Goal: Task Accomplishment & Management: Manage account settings

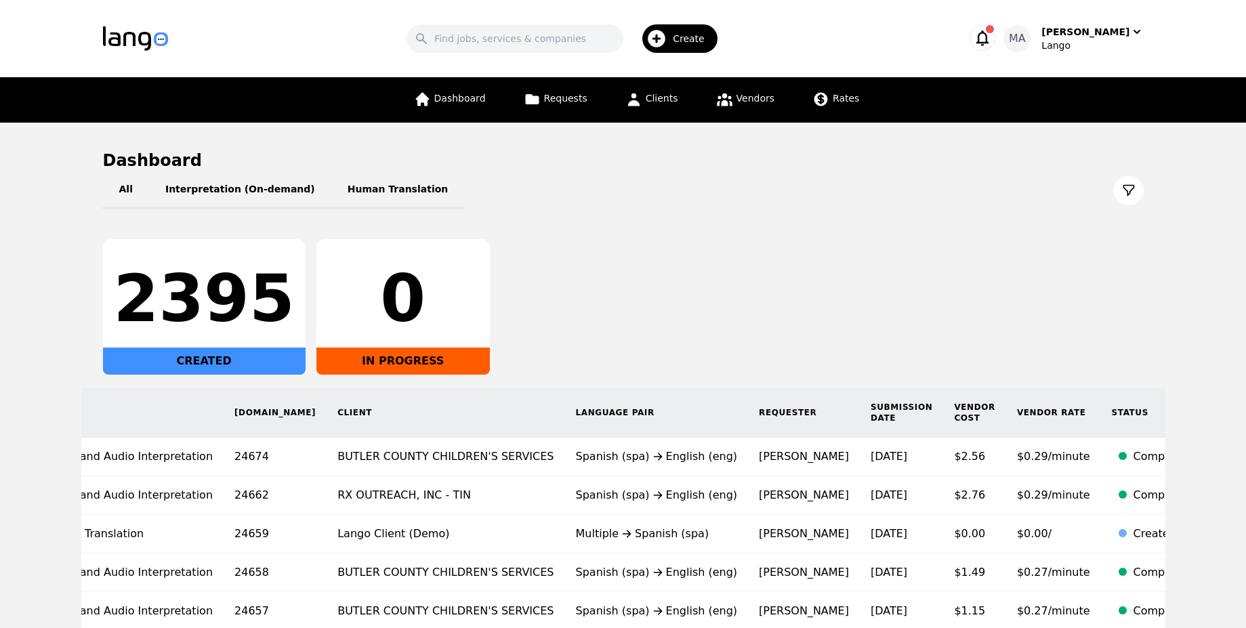
click at [992, 39] on icon "button" at bounding box center [982, 37] width 19 height 19
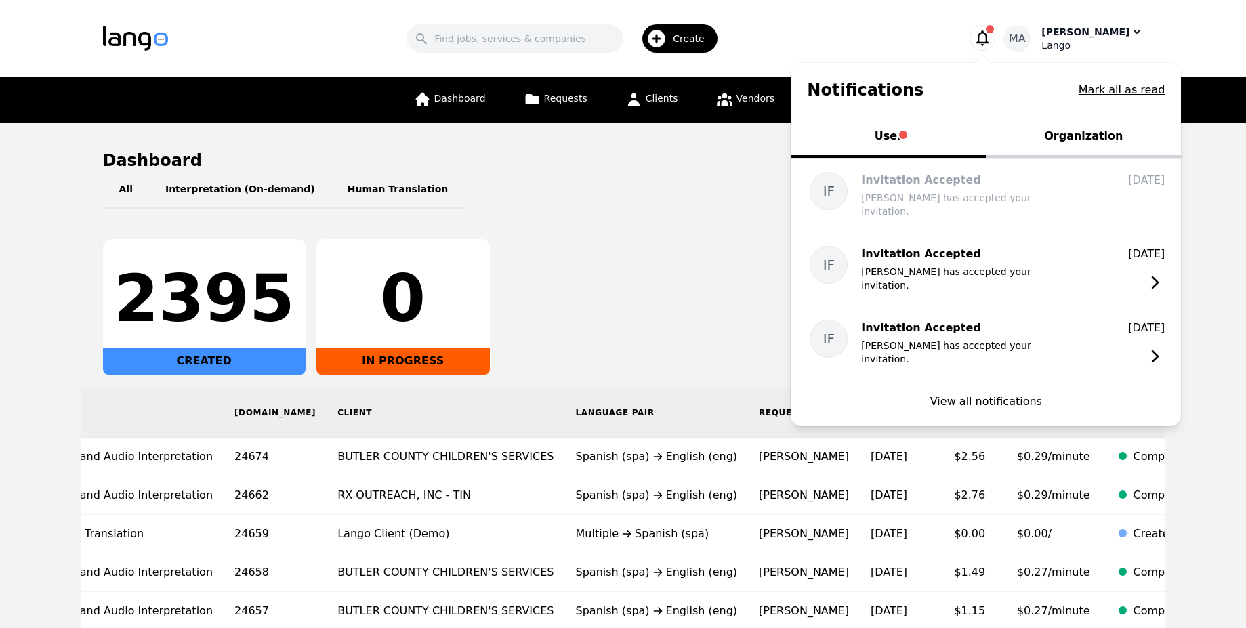
click at [1084, 43] on div "Lango" at bounding box center [1093, 46] width 102 height 14
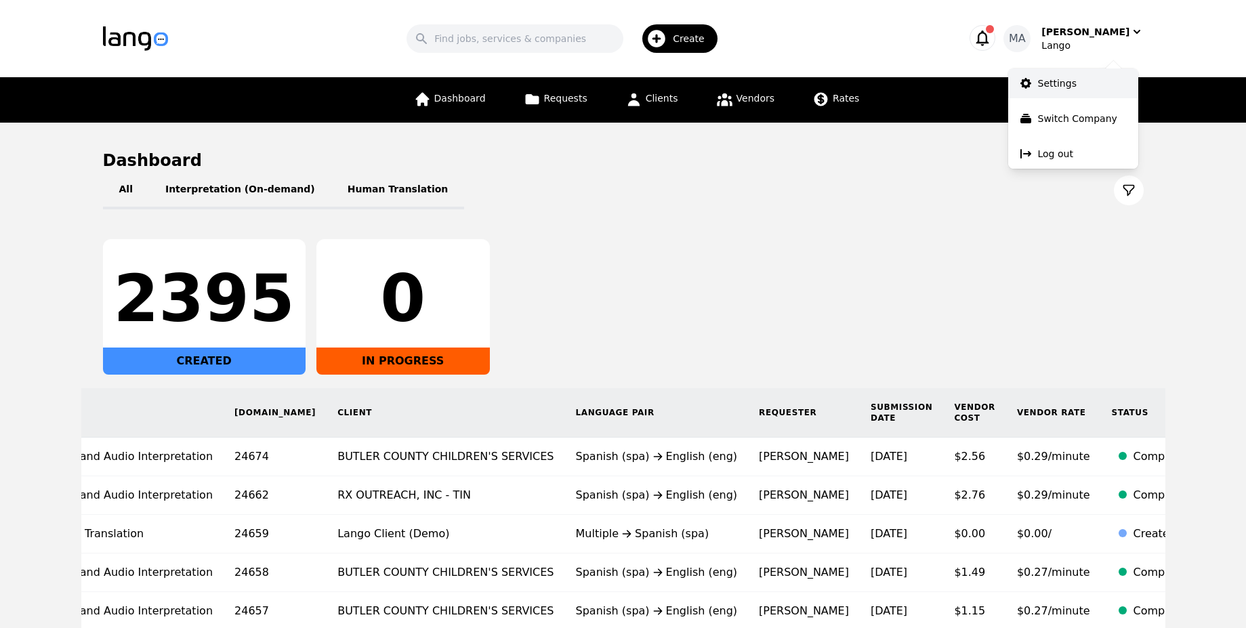
click at [1062, 78] on p "Settings" at bounding box center [1057, 84] width 39 height 14
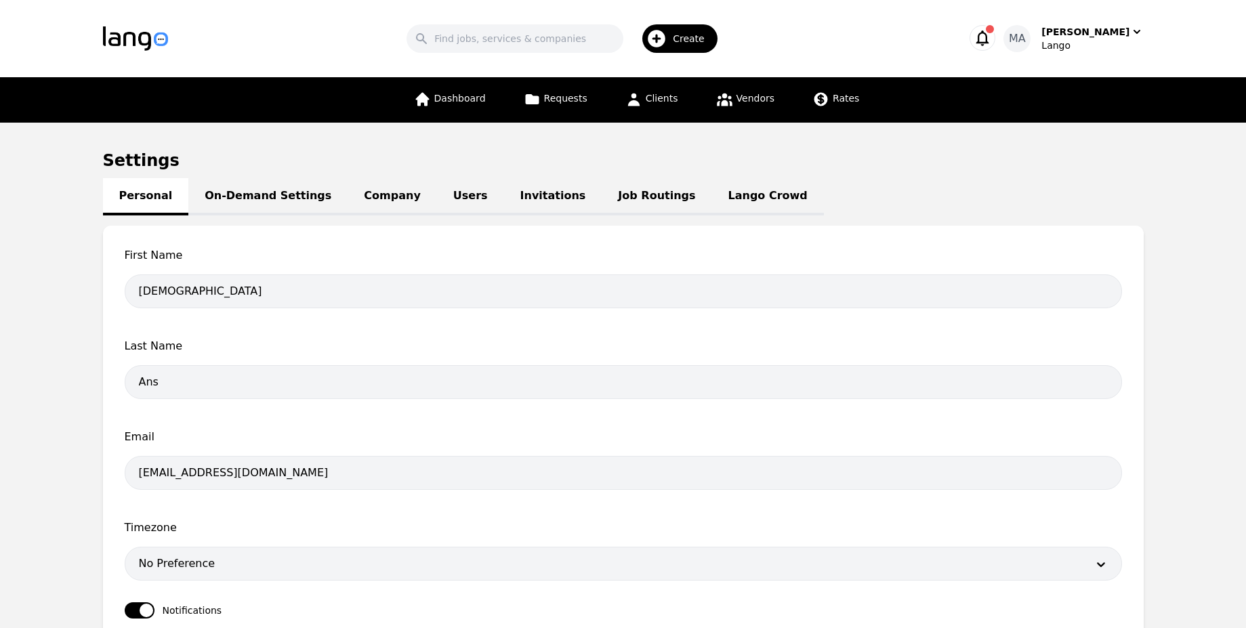
click at [439, 205] on link "Users" at bounding box center [470, 196] width 67 height 37
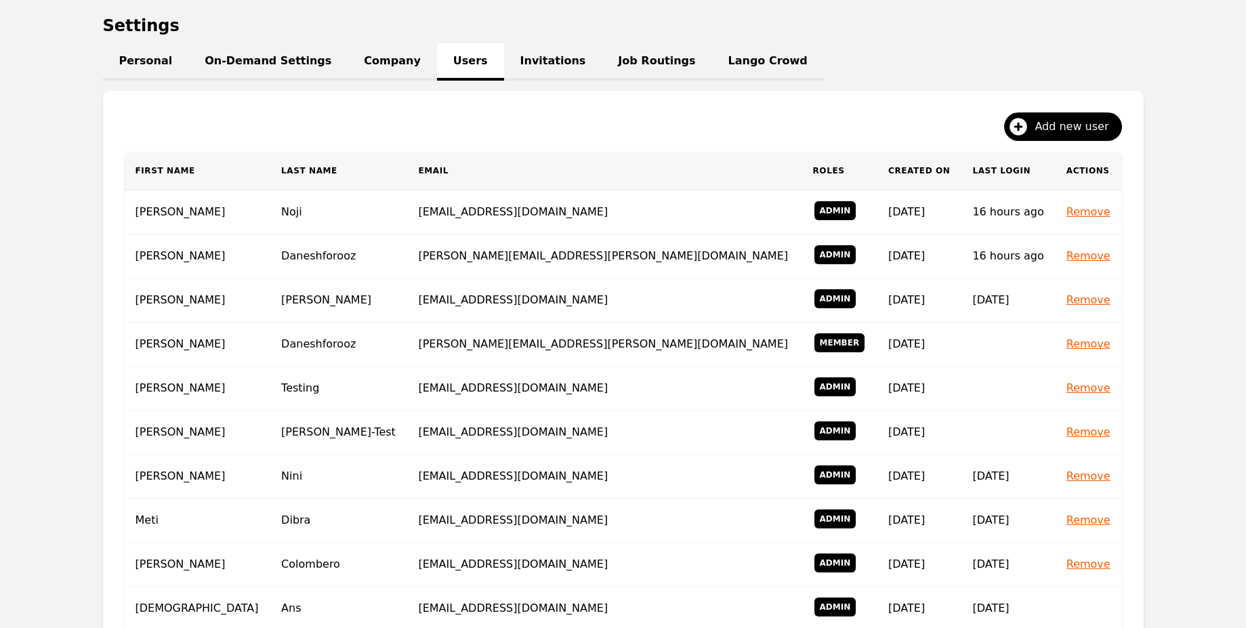
scroll to position [130, 0]
